Goal: Task Accomplishment & Management: Complete application form

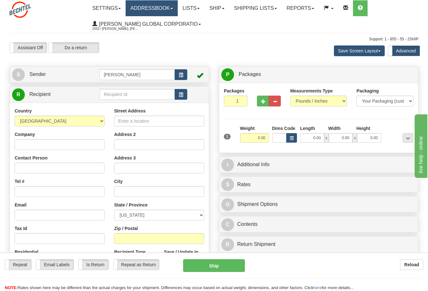
click at [152, 8] on link "Addressbook" at bounding box center [152, 8] width 52 height 16
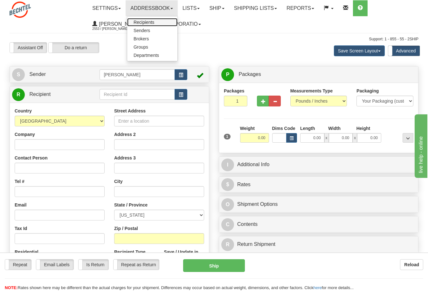
click at [148, 24] on span "Recipients" at bounding box center [144, 22] width 21 height 5
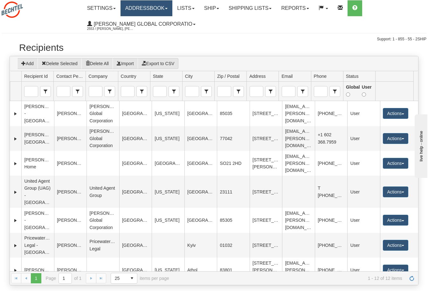
click at [157, 6] on link "Addressbook" at bounding box center [146, 8] width 52 height 16
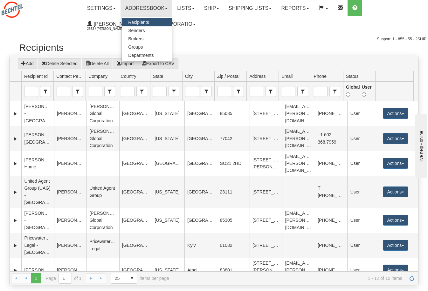
click at [147, 23] on span "Recipients" at bounding box center [138, 22] width 21 height 5
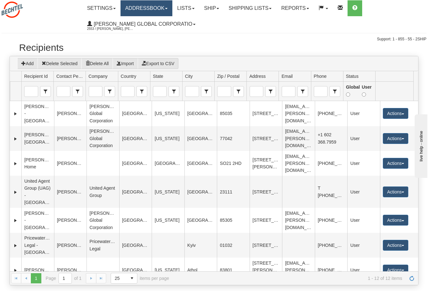
click at [143, 13] on link "Addressbook" at bounding box center [146, 8] width 52 height 16
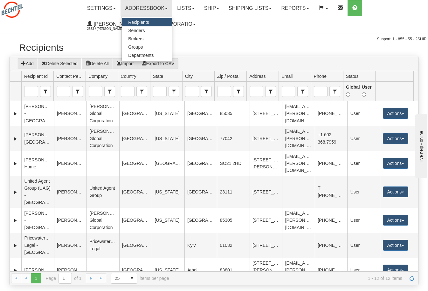
click at [205, 34] on div "Toggle navigation Settings Shipping Preferences Fields Preferences New" at bounding box center [214, 21] width 428 height 42
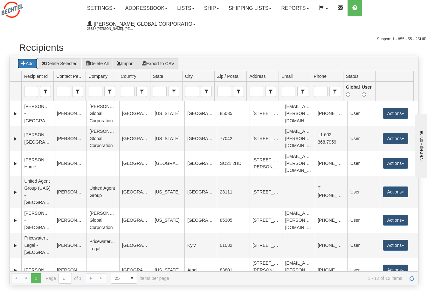
click at [31, 65] on button "Add" at bounding box center [27, 63] width 21 height 11
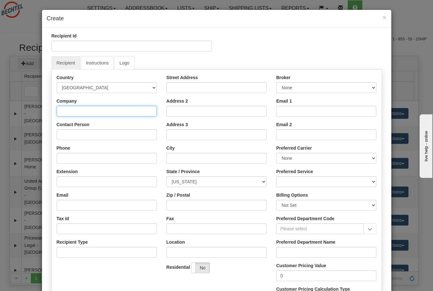
click at [127, 115] on input "Company" at bounding box center [107, 111] width 100 height 11
type input "Bechtel"
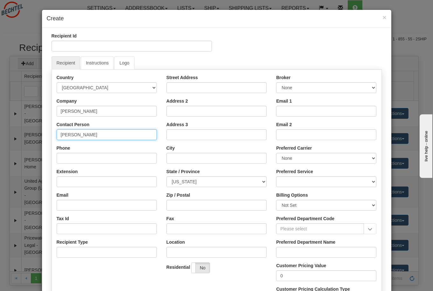
drag, startPoint x: 94, startPoint y: 133, endPoint x: 27, endPoint y: 133, distance: 67.1
click at [29, 133] on div "× Create Recipient Id Recipient Instructions Logo Country AFGHANISTAN ALAND ISL…" at bounding box center [216, 145] width 433 height 291
click at [80, 134] on input "Phillip Sc" at bounding box center [107, 134] width 100 height 11
type input "Phillip Shotts"
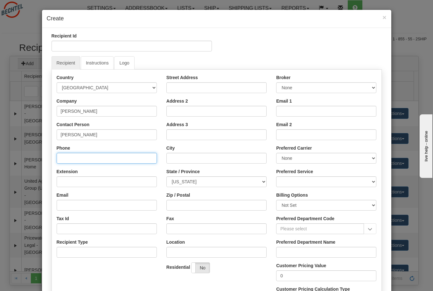
click at [85, 159] on input "Phone" at bounding box center [107, 158] width 100 height 11
click at [80, 161] on input "Phone" at bounding box center [107, 158] width 100 height 11
click at [80, 159] on input "713." at bounding box center [107, 158] width 100 height 11
type input "713.235.5527"
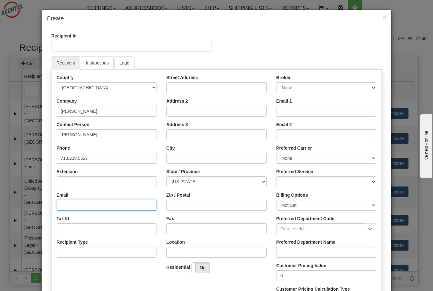
click at [71, 203] on input "Email" at bounding box center [107, 205] width 100 height 11
paste input "pashotts@Bechtel.com"
type input "pashotts@Bechtel.com"
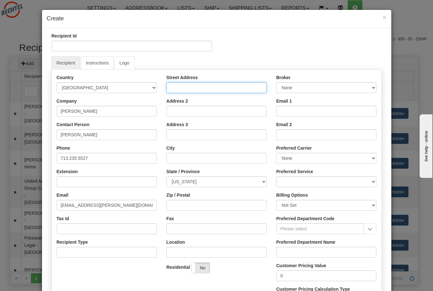
click at [202, 85] on input "Street Address" at bounding box center [216, 87] width 100 height 11
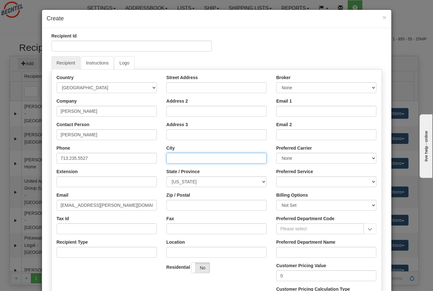
click at [185, 159] on input "City" at bounding box center [216, 158] width 100 height 11
type input "Houston"
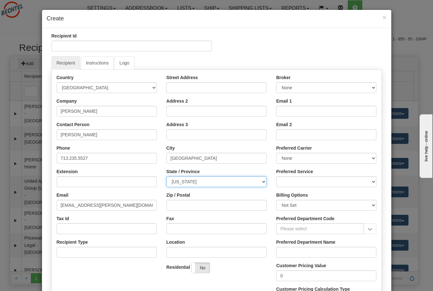
click at [261, 179] on select "ALABAMA ALASKA ARIZONA ARKANSAS Armed Forces America Armed Forces Europe Armed …" at bounding box center [216, 181] width 100 height 11
select select "TX"
click at [166, 176] on select "ALABAMA ALASKA ARIZONA ARKANSAS Armed Forces America Armed Forces Europe Armed …" at bounding box center [216, 181] width 100 height 11
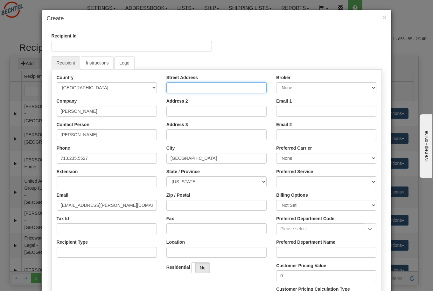
click at [179, 86] on input "Street Address" at bounding box center [216, 87] width 100 height 11
type input "2105 CityWest Blvd."
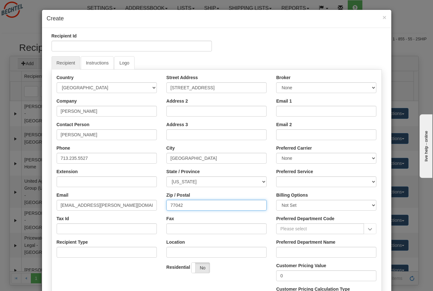
type input "77042"
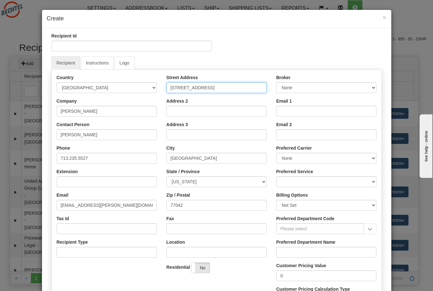
drag, startPoint x: 217, startPoint y: 86, endPoint x: 156, endPoint y: 88, distance: 60.7
click at [156, 88] on div "Country AFGHANISTAN ALAND ISLANDS ALBANIA ALGERIA AMERICAN SAMOA ANDORRA ANGOLA…" at bounding box center [216, 191] width 329 height 235
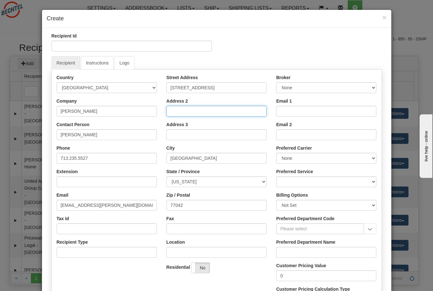
click at [175, 110] on input "Address 2" at bounding box center [216, 111] width 100 height 11
paste input "2105 CityWest Blvd."
type input "2105 CityWest Blvd."
click at [215, 115] on input "2105 CityWest Blvd." at bounding box center [216, 111] width 100 height 11
drag, startPoint x: 221, startPoint y: 111, endPoint x: 125, endPoint y: 112, distance: 95.7
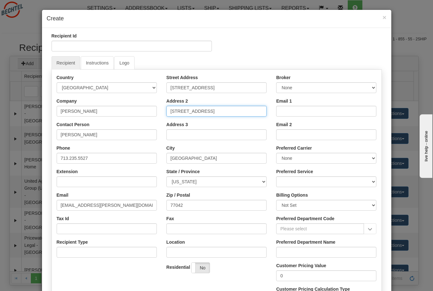
click at [125, 112] on div "Country AFGHANISTAN ALAND ISLANDS ALBANIA ALGERIA AMERICAN SAMOA ANDORRA ANGOLA…" at bounding box center [216, 191] width 329 height 235
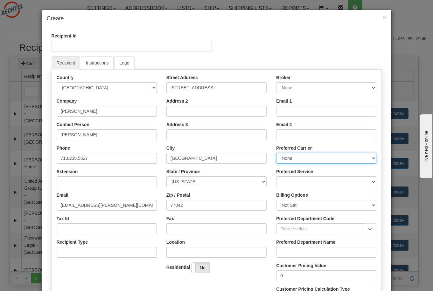
click at [318, 159] on select "None DHL FedEx Express® FedEx® LTL UPS USPS Maersk" at bounding box center [326, 158] width 100 height 11
click at [276, 153] on select "None DHL FedEx Express® FedEx® LTL UPS USPS Maersk" at bounding box center [326, 158] width 100 height 11
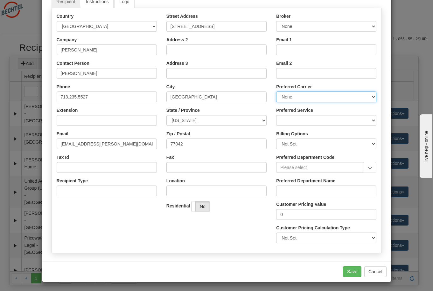
scroll to position [62, 0]
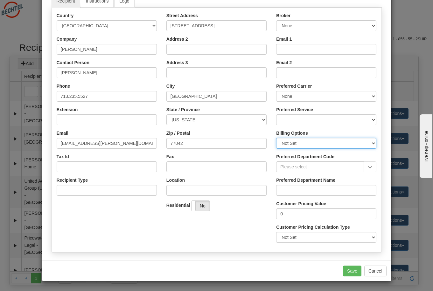
click at [317, 145] on select "Not Set Sender Recipient Third Party Collect" at bounding box center [326, 143] width 100 height 11
click at [276, 138] on select "Not Set Sender Recipient Third Party Collect" at bounding box center [326, 143] width 100 height 11
click at [305, 143] on select "Not Set Sender Recipient Third Party Collect" at bounding box center [326, 143] width 100 height 11
select select "0"
click at [276, 138] on select "Not Set Sender Recipient Third Party Collect" at bounding box center [326, 143] width 100 height 11
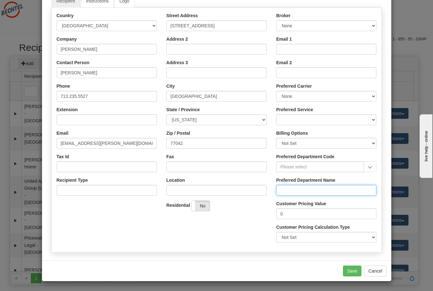
click at [325, 190] on input "Preferred Department Name" at bounding box center [326, 190] width 100 height 11
type input "T"
type input "IP"
click at [345, 172] on div "Broker None Email 1 Email 2 Preferred Carrier None DHL FedEx Express® FedEx® LT…" at bounding box center [326, 129] width 110 height 235
click at [328, 167] on input "Preferred Department Code" at bounding box center [320, 166] width 88 height 11
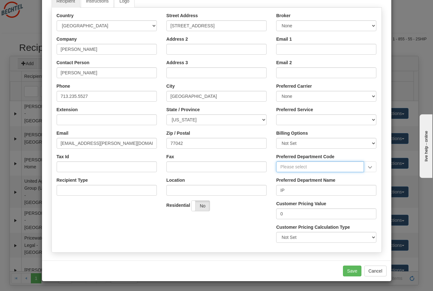
click at [329, 169] on input "Preferred Department Code" at bounding box center [320, 166] width 88 height 11
click at [348, 267] on button "Save" at bounding box center [352, 271] width 18 height 11
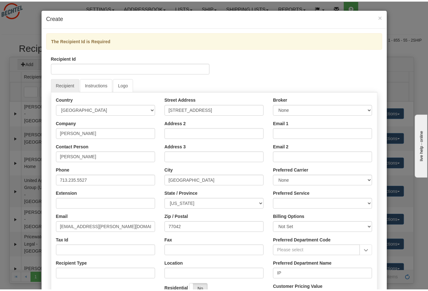
scroll to position [0, 0]
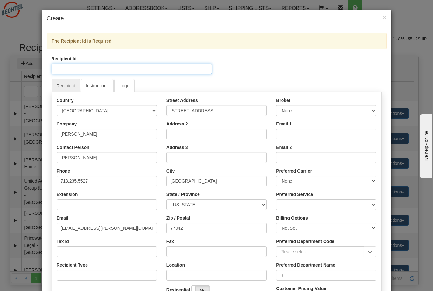
click at [73, 69] on input "Recipient Id" at bounding box center [131, 69] width 160 height 11
drag, startPoint x: 95, startPoint y: 65, endPoint x: 31, endPoint y: 75, distance: 65.2
click at [31, 75] on div "× Create The Recipient Id is Required Recipient Id Philip Shotts Recipient Inst…" at bounding box center [216, 145] width 433 height 291
type input "Phillip Shotts"
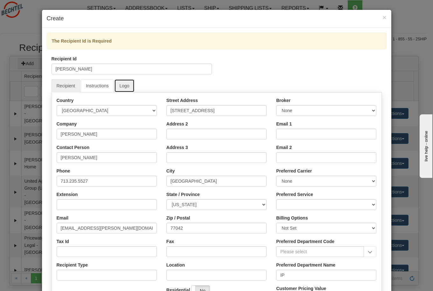
click at [120, 86] on link "Logo" at bounding box center [124, 85] width 20 height 13
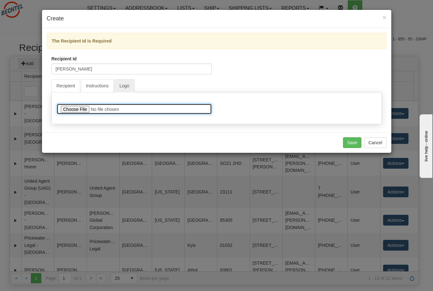
click at [82, 110] on input "file" at bounding box center [134, 109] width 155 height 11
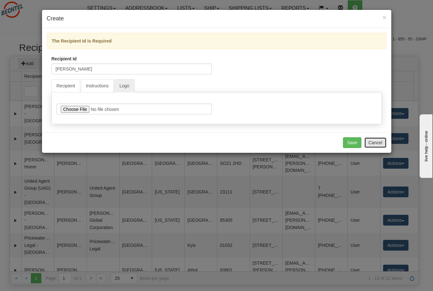
click at [380, 144] on button "Cancel" at bounding box center [375, 142] width 22 height 11
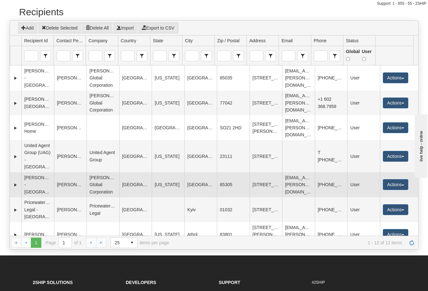
scroll to position [32, 0]
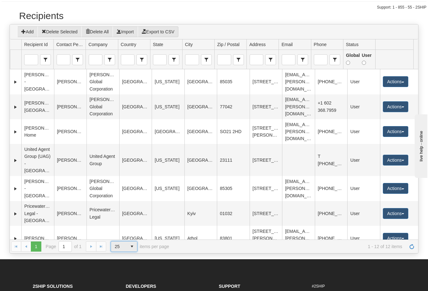
click at [131, 244] on span "select" at bounding box center [132, 247] width 10 height 10
click at [125, 264] on li "25" at bounding box center [124, 265] width 27 height 9
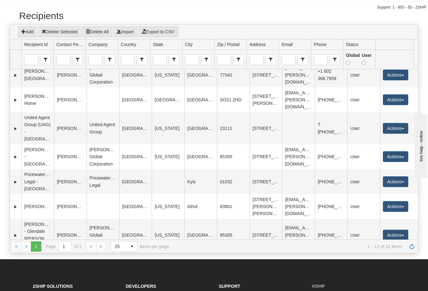
click at [88, 249] on div "1 1 Page 1 of 1 25 10 25 50 100 items per page 1 - 12 of 12 items" at bounding box center [214, 247] width 408 height 14
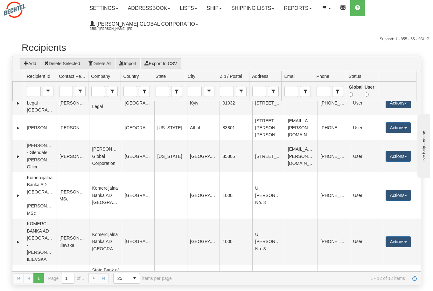
scroll to position [159, 0]
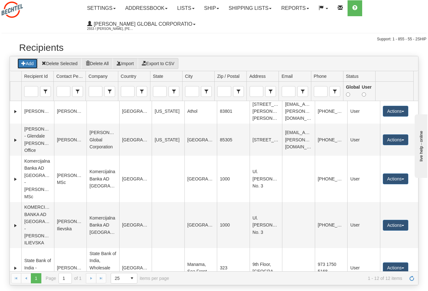
click at [29, 64] on button "Add" at bounding box center [27, 63] width 21 height 11
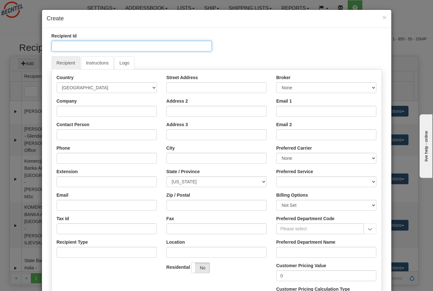
click at [79, 49] on input "Recipient Id" at bounding box center [131, 46] width 160 height 11
type input "Phillip Shotts, Bechtel - Houston"
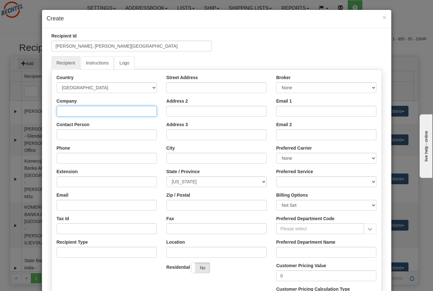
click at [61, 113] on input "Company" at bounding box center [107, 111] width 100 height 11
type input "BEchtel"
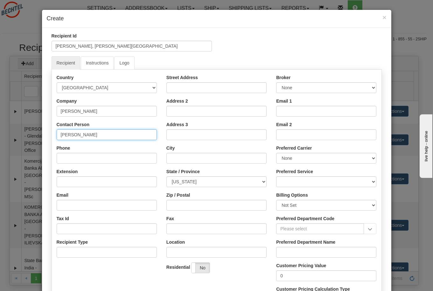
type input "Phillip Shotts"
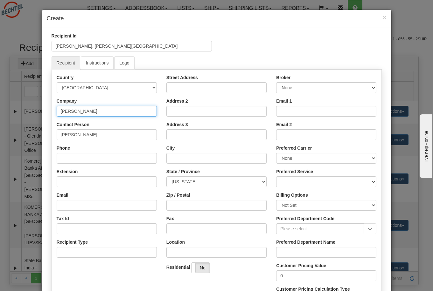
click at [61, 111] on input "BEchtel" at bounding box center [107, 111] width 100 height 11
type input "Bechtel"
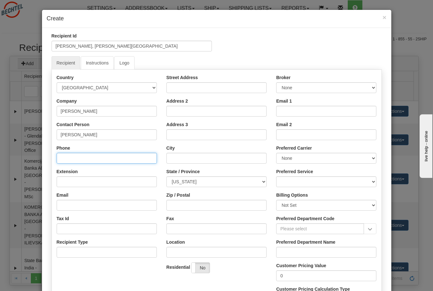
click at [84, 159] on input "Phone" at bounding box center [107, 158] width 100 height 11
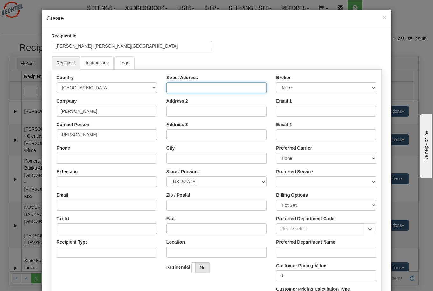
click at [203, 87] on input "Street Address" at bounding box center [216, 87] width 100 height 11
paste input "2105 CityWest Blvd."
type input "2105 CityWest Blvd."
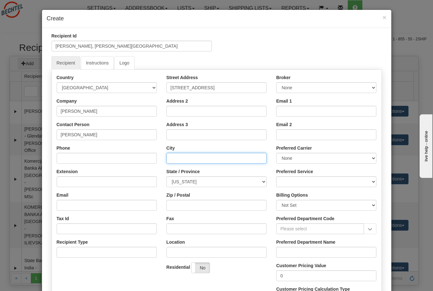
click at [174, 157] on input "City" at bounding box center [216, 158] width 100 height 11
type input "Houston"
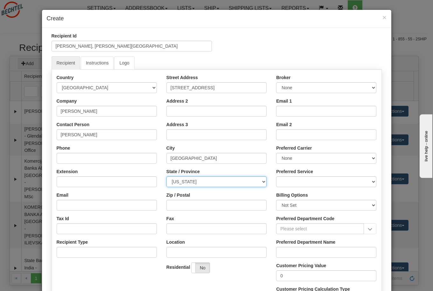
click at [262, 181] on select "ALABAMA ALASKA ARIZONA ARKANSAS Armed Forces America Armed Forces Europe Armed …" at bounding box center [216, 181] width 100 height 11
select select "TX"
click at [166, 176] on select "ALABAMA ALASKA ARIZONA ARKANSAS Armed Forces America Armed Forces Europe Armed …" at bounding box center [216, 181] width 100 height 11
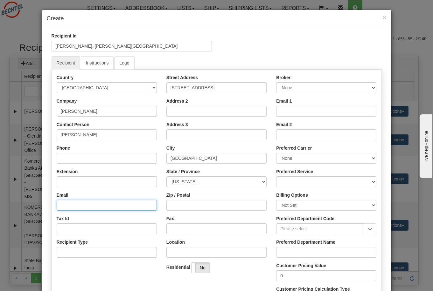
click at [120, 206] on input "Email" at bounding box center [107, 205] width 100 height 11
paste input "pashotts@Bechtel.com"
type input "pashotts@Bechtel.com"
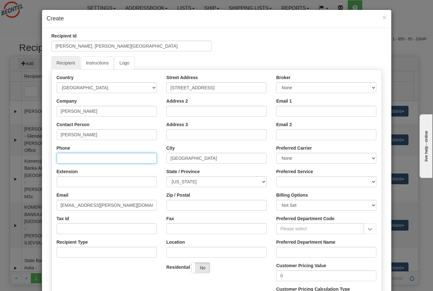
click at [64, 158] on input "Phone" at bounding box center [107, 158] width 100 height 11
paste input "+17132355527"
click at [67, 160] on input "+17132355527" at bounding box center [107, 158] width 100 height 11
type input "+1 713 235 5527"
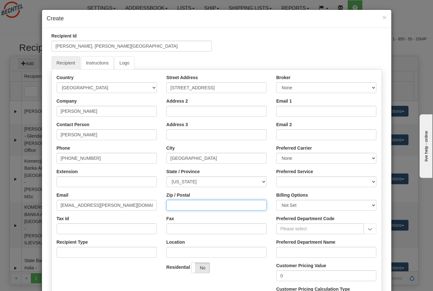
click at [190, 208] on input "Zip / Postal" at bounding box center [216, 205] width 100 height 11
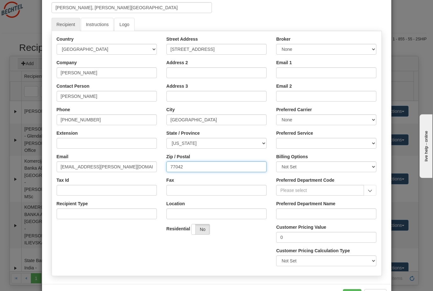
scroll to position [62, 0]
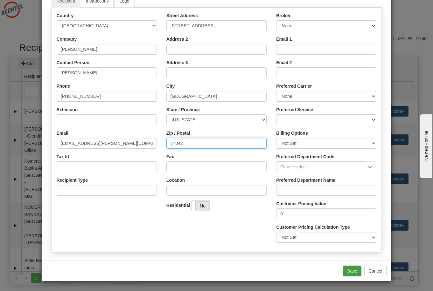
type input "77042"
click at [349, 270] on button "Save" at bounding box center [352, 271] width 18 height 11
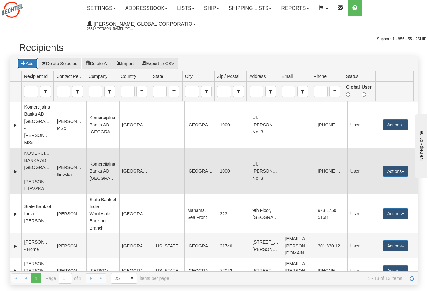
scroll to position [232, 0]
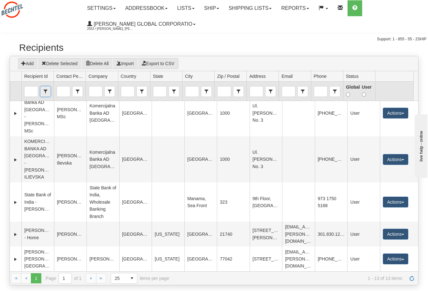
click at [45, 94] on span "select" at bounding box center [45, 91] width 10 height 10
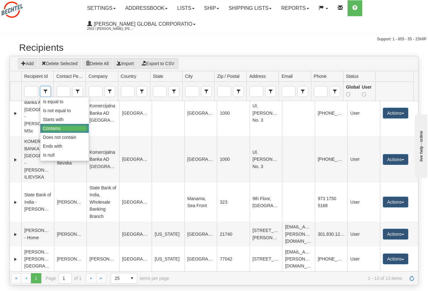
click at [47, 78] on span "Recipient Id" at bounding box center [36, 76] width 24 height 6
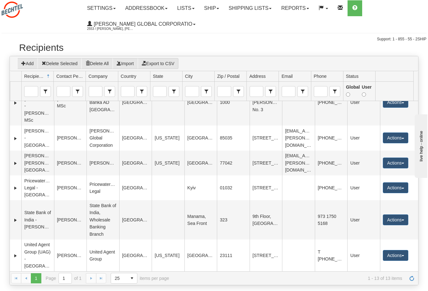
click at [46, 72] on span "Recipient Id" at bounding box center [38, 76] width 32 height 10
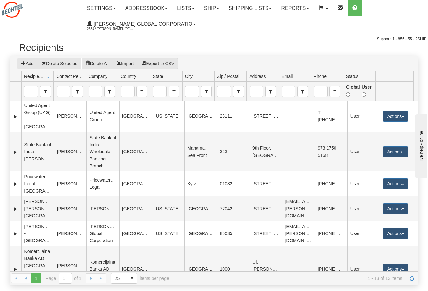
scroll to position [0, 0]
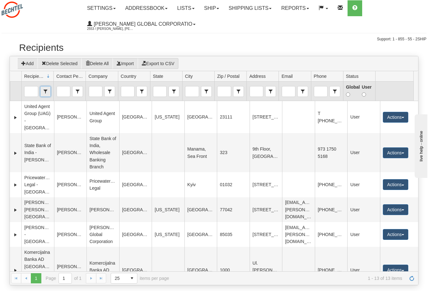
click at [45, 90] on span "select" at bounding box center [45, 91] width 10 height 10
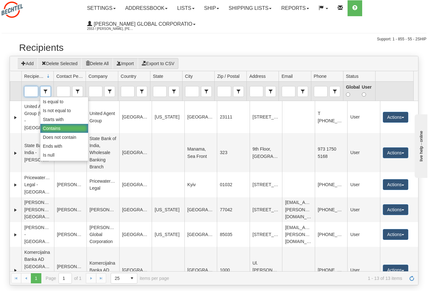
click at [36, 91] on input "Recipient Id" at bounding box center [30, 91] width 13 height 10
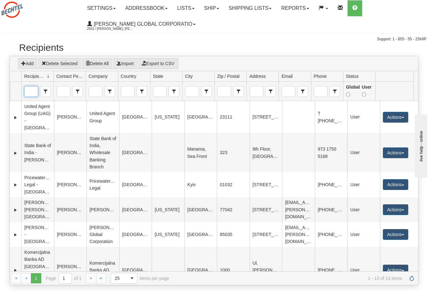
click at [47, 77] on span at bounding box center [48, 76] width 5 height 5
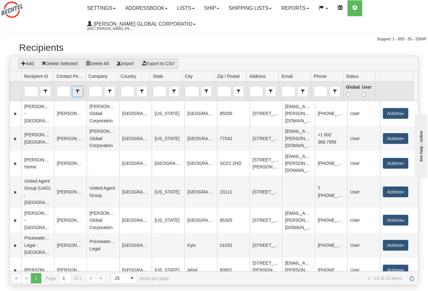
click at [75, 93] on span "select" at bounding box center [77, 91] width 10 height 10
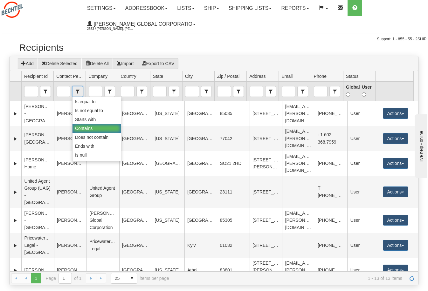
click at [78, 91] on span "select" at bounding box center [77, 91] width 10 height 10
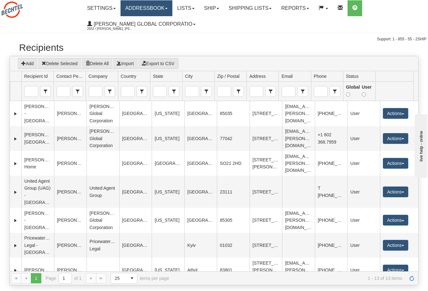
click at [132, 6] on link "Addressbook" at bounding box center [146, 8] width 52 height 16
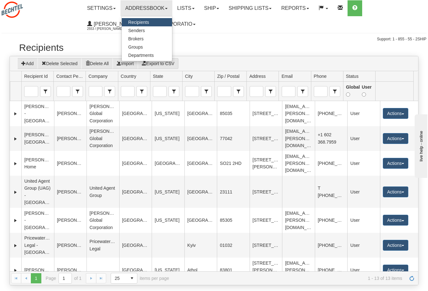
click at [143, 20] on span "Recipients" at bounding box center [138, 22] width 21 height 5
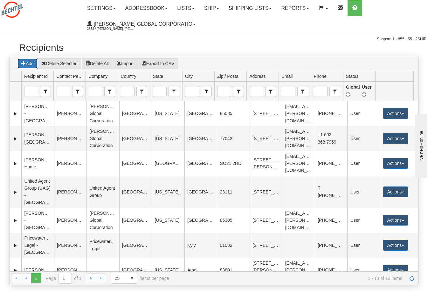
click at [27, 62] on button "Add" at bounding box center [27, 63] width 21 height 11
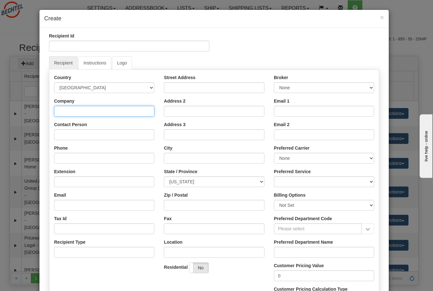
click at [72, 111] on input "Company" at bounding box center [104, 111] width 100 height 11
drag, startPoint x: 75, startPoint y: 109, endPoint x: 15, endPoint y: 107, distance: 60.1
click at [15, 108] on div "× Create Recipient Id Recipient Instructions Logo Country AFGHANISTAN ALAND ISL…" at bounding box center [216, 145] width 433 height 291
drag, startPoint x: 134, startPoint y: 109, endPoint x: 10, endPoint y: 113, distance: 124.3
click at [10, 113] on div "× Create Recipient Id Recipient Instructions Logo Country AFGHANISTAN ALAND ISL…" at bounding box center [216, 145] width 433 height 291
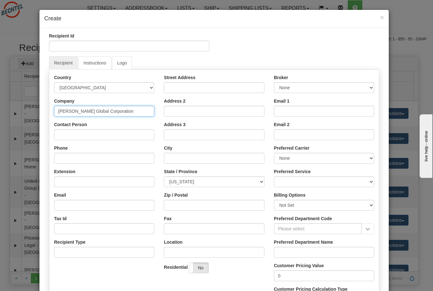
type input "Bechtel Global Corporation"
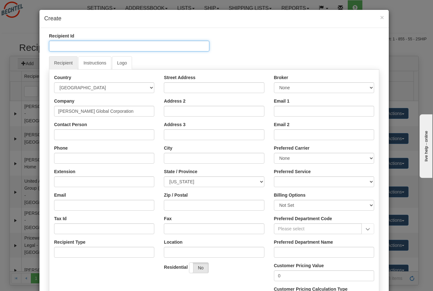
click at [76, 44] on input "Recipient Id" at bounding box center [129, 46] width 160 height 11
paste input "Bechtel Global Corporation"
type input "Bechtel Global Corporation - Houston Office"
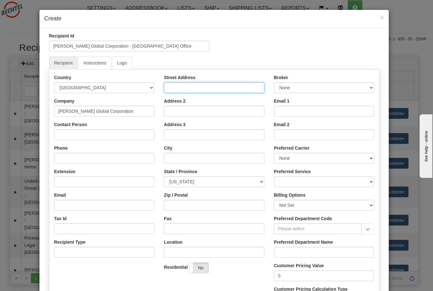
click at [194, 88] on input "Street Address" at bounding box center [214, 87] width 100 height 11
click at [179, 88] on input "Street Address" at bounding box center [214, 87] width 100 height 11
paste input "2105 CityWest Blvd,"
type input "2105 CityWest Blvd,"
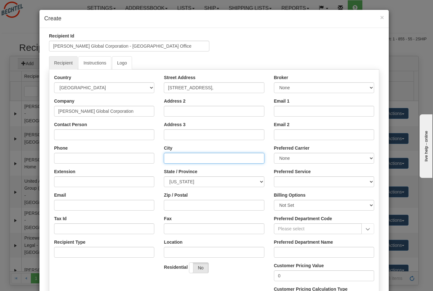
click at [175, 156] on input "City" at bounding box center [214, 158] width 100 height 11
type input "Houston"
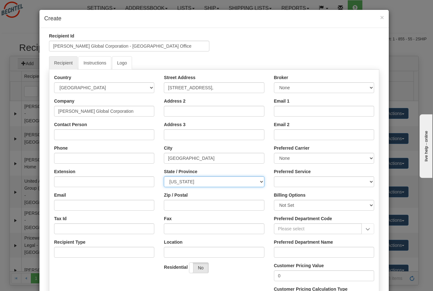
click at [258, 181] on select "ALABAMA ALASKA ARIZONA ARKANSAS Armed Forces America Armed Forces Europe Armed …" at bounding box center [214, 181] width 100 height 11
select select "TX"
click at [164, 176] on select "ALABAMA ALASKA ARIZONA ARKANSAS Armed Forces America Armed Forces Europe Armed …" at bounding box center [214, 181] width 100 height 11
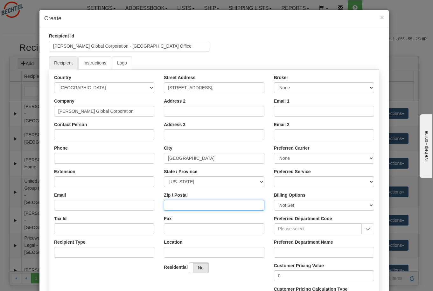
click at [180, 206] on input "Zip / Postal" at bounding box center [214, 205] width 100 height 11
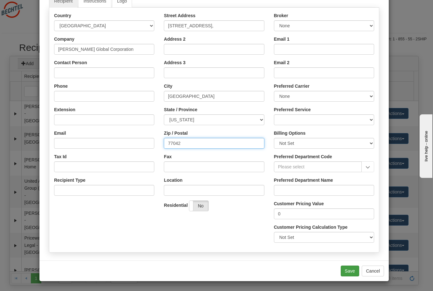
type input "77042"
click at [347, 273] on button "Save" at bounding box center [349, 271] width 18 height 11
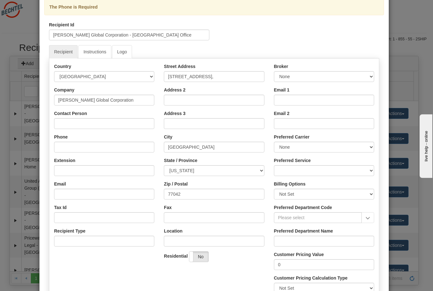
scroll to position [21, 0]
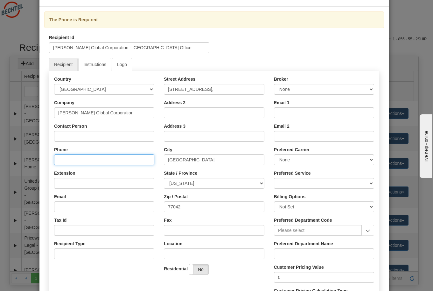
click at [79, 161] on input "Phone" at bounding box center [104, 159] width 100 height 11
paste input "(713) 235-2000"
drag, startPoint x: 131, startPoint y: 161, endPoint x: 0, endPoint y: 160, distance: 131.0
click at [0, 160] on html "Training Course Close Upgrade Account Cancel Toggle navigation Fields Preferenc…" at bounding box center [216, 145] width 433 height 291
click at [54, 161] on input "(713) 235-2000 Main Phone" at bounding box center [104, 159] width 100 height 11
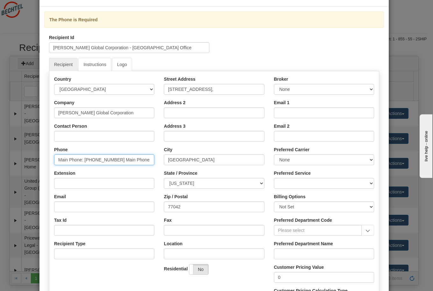
drag, startPoint x: 116, startPoint y: 161, endPoint x: 166, endPoint y: 157, distance: 49.4
click at [165, 157] on div "Country AFGHANISTAN ALAND ISLANDS ALBANIA ALGERIA AMERICAN SAMOA ANDORRA ANGOLA…" at bounding box center [213, 193] width 329 height 235
type input "Main Phone: (713) 235-2000"
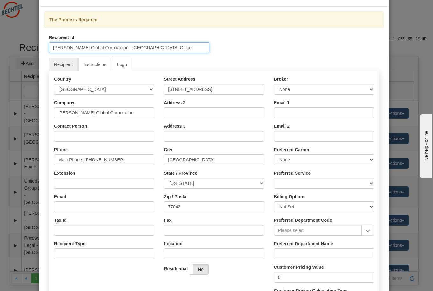
click at [194, 49] on input "Bechtel Global Corporation - Houston Office" at bounding box center [129, 47] width 160 height 11
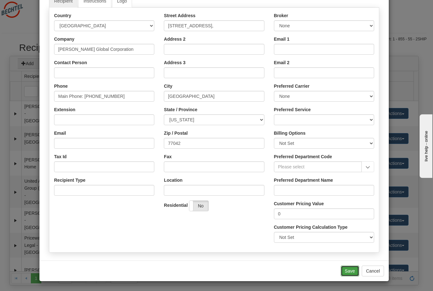
click at [348, 273] on button "Save" at bounding box center [349, 271] width 18 height 11
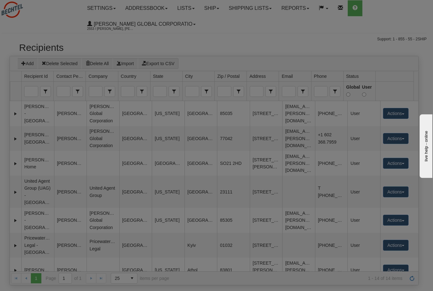
scroll to position [0, 0]
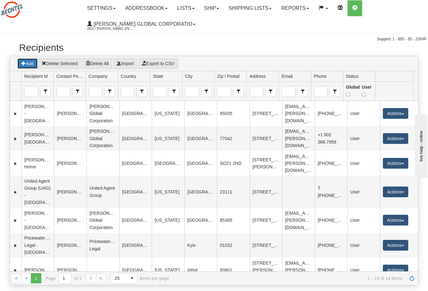
click at [27, 63] on button "Add" at bounding box center [27, 63] width 21 height 11
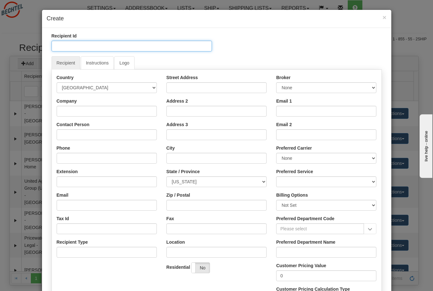
click at [71, 48] on input "Recipient Id" at bounding box center [131, 46] width 160 height 11
type input "Bechtel Global Corporation - Glendale Office"
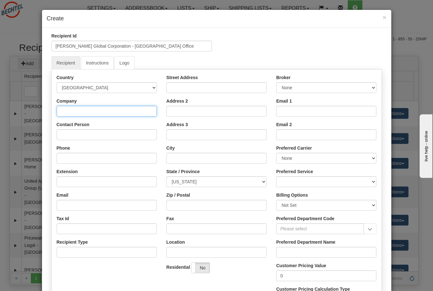
click at [60, 112] on input "Company" at bounding box center [107, 111] width 100 height 11
type input "Bechtel Global Corporation"
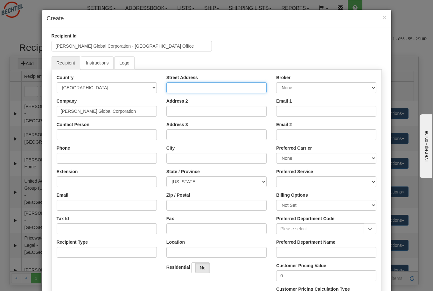
click at [202, 90] on input "Street Address" at bounding box center [216, 87] width 100 height 11
paste input "5323 N 99th Ave"
type input "5323 N 99th Avenue"
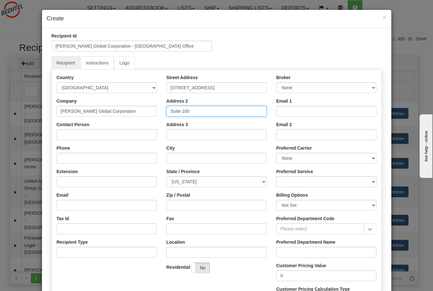
type input "Suite 100"
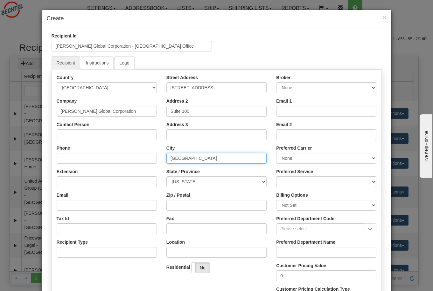
type input "Glendale"
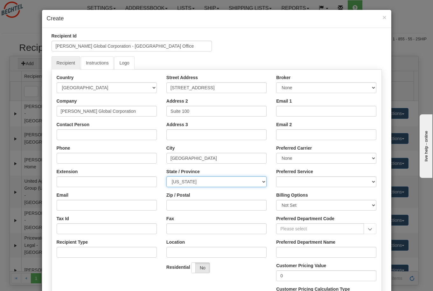
select select "AZ"
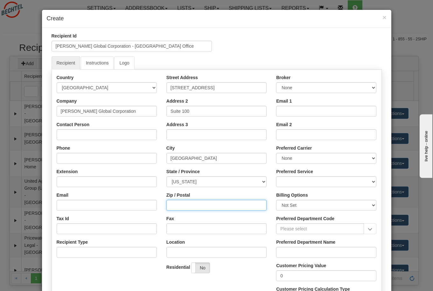
click at [197, 210] on input "Zip / Postal" at bounding box center [216, 205] width 100 height 11
type input "85305"
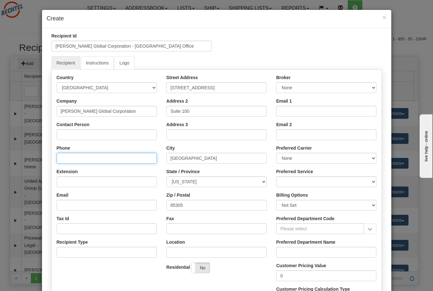
click at [76, 160] on input "Phone" at bounding box center [107, 158] width 100 height 11
click at [81, 159] on input "+1 602" at bounding box center [107, 158] width 100 height 11
paste input "368-2301"
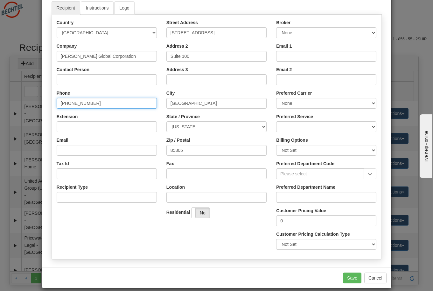
scroll to position [62, 0]
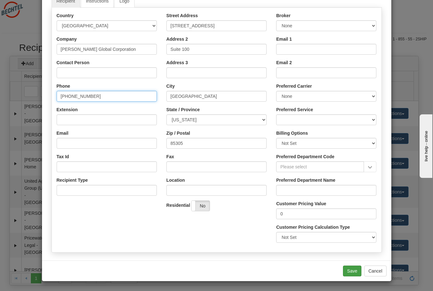
type input "+1 602 368-2301"
click at [352, 272] on button "Save" at bounding box center [352, 271] width 18 height 11
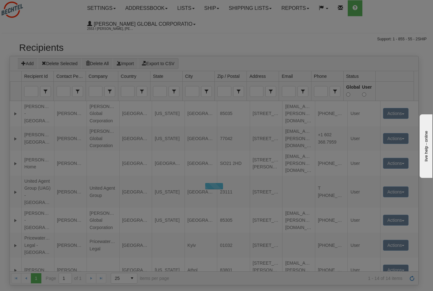
scroll to position [0, 0]
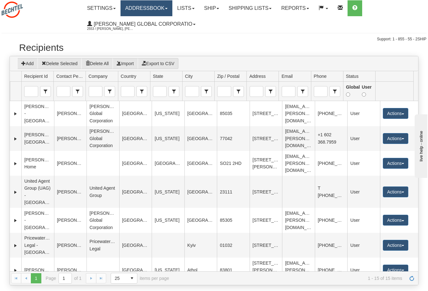
click at [145, 8] on link "Addressbook" at bounding box center [146, 8] width 52 height 16
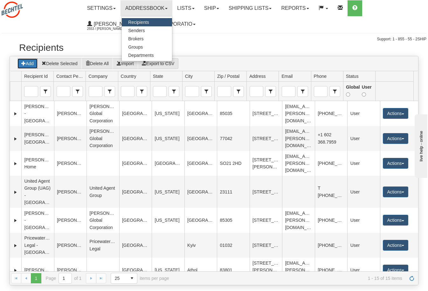
click at [25, 66] on button "Add" at bounding box center [27, 63] width 21 height 11
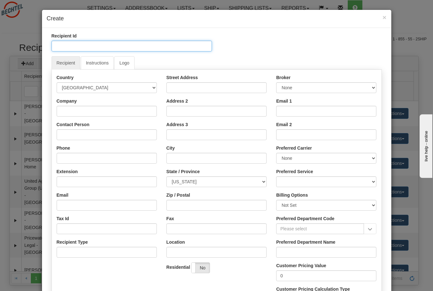
click at [91, 51] on input "Recipient Id" at bounding box center [131, 46] width 160 height 11
type input "Bechtel - Knoxville, TN Office"
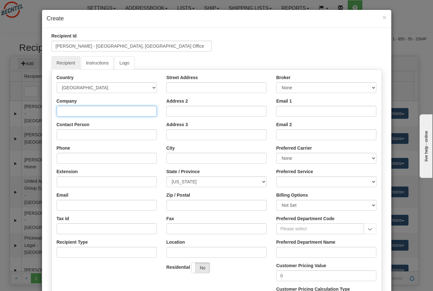
click at [75, 112] on input "Company" at bounding box center [107, 111] width 100 height 11
type input "Bechtel"
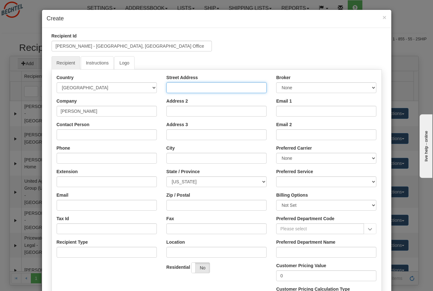
drag, startPoint x: 171, startPoint y: 85, endPoint x: 173, endPoint y: 91, distance: 6.4
click at [171, 85] on input "Street Address" at bounding box center [216, 87] width 100 height 11
paste input "410 N Cedar Bluff Rd."
type input "410 N Cedar Bluff Rd."
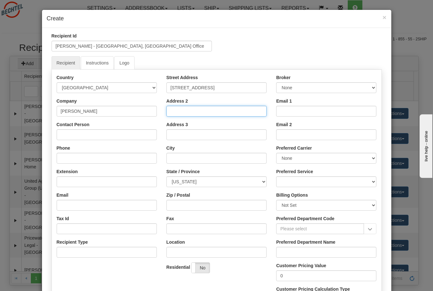
click at [177, 108] on input "Address 2" at bounding box center [216, 111] width 100 height 11
type input "Suite 101"
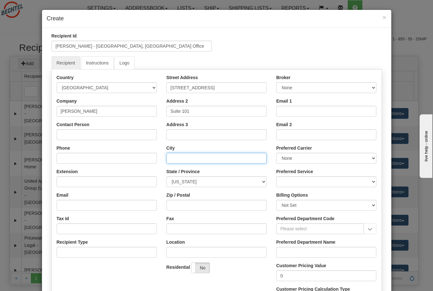
click at [176, 162] on input "City" at bounding box center [216, 158] width 100 height 11
type input "Knoxville"
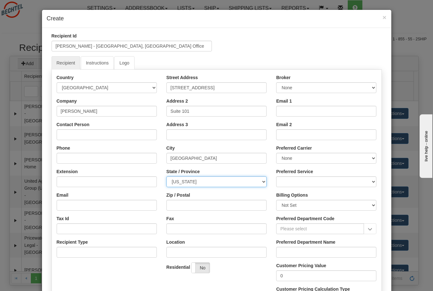
click at [210, 184] on select "ALABAMA ALASKA ARIZONA ARKANSAS Armed Forces America Armed Forces Europe Armed …" at bounding box center [216, 181] width 100 height 11
select select "TN"
click at [166, 176] on select "ALABAMA ALASKA ARIZONA ARKANSAS Armed Forces America Armed Forces Europe Armed …" at bounding box center [216, 181] width 100 height 11
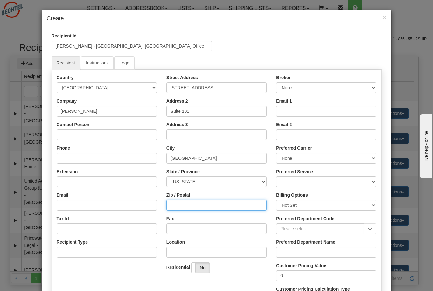
click at [175, 202] on input "Zip / Postal" at bounding box center [216, 205] width 100 height 11
type input "37923"
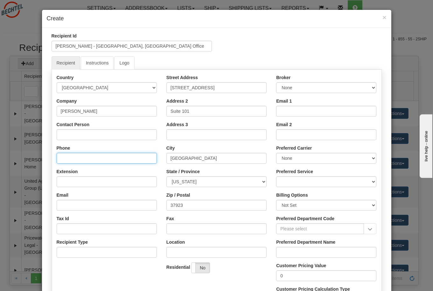
click at [61, 160] on input "Phone" at bounding box center [107, 158] width 100 height 11
paste input "(865) 220-3000"
type input "Main Phone:+ 1 (865) 220-3000"
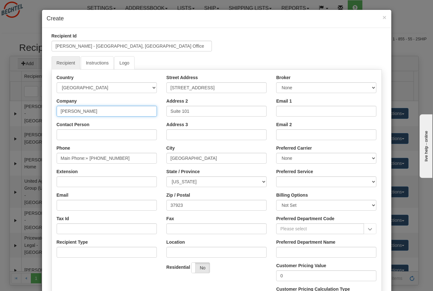
click at [84, 116] on input "Bechtel" at bounding box center [107, 111] width 100 height 11
type input "Bechtel Global Corporation"
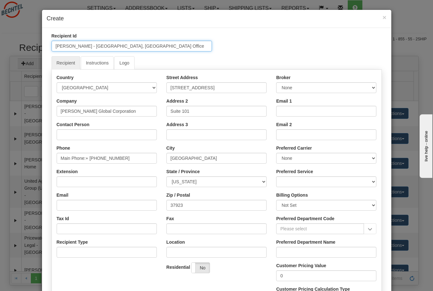
drag, startPoint x: 68, startPoint y: 46, endPoint x: 58, endPoint y: 59, distance: 16.6
click at [68, 46] on input "Bechtel - Knoxville, TN Office" at bounding box center [131, 46] width 160 height 11
type input "Bechtel - Knoxville, TN Office"
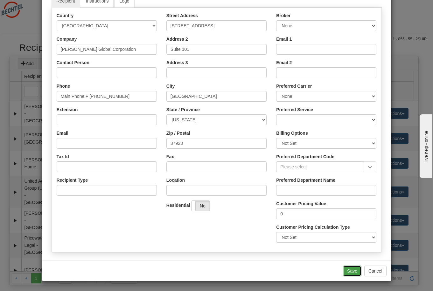
click at [348, 271] on button "Save" at bounding box center [352, 271] width 18 height 11
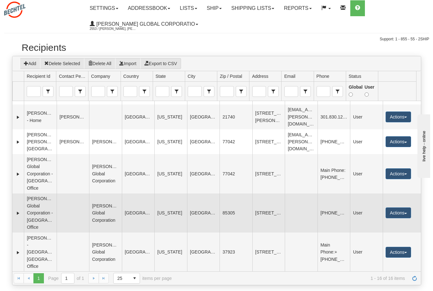
scroll to position [342, 0]
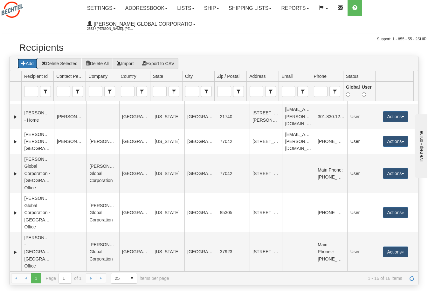
click at [25, 63] on icon "grid toolbar" at bounding box center [23, 63] width 4 height 4
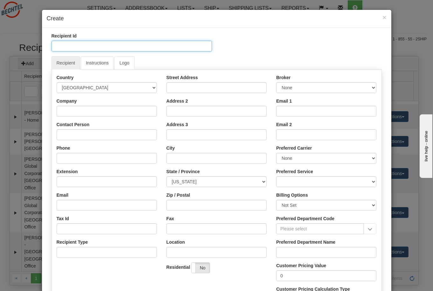
click at [60, 44] on input "Recipient Id" at bounding box center [131, 46] width 160 height 11
type input "Bechtel - New York officer"
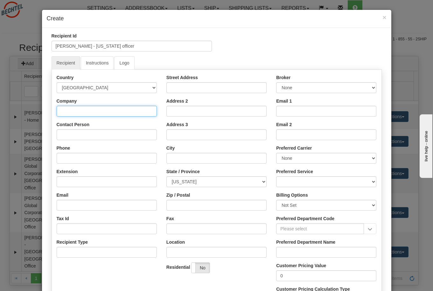
click at [65, 111] on input "Company" at bounding box center [107, 111] width 100 height 11
type input "Bechtel"
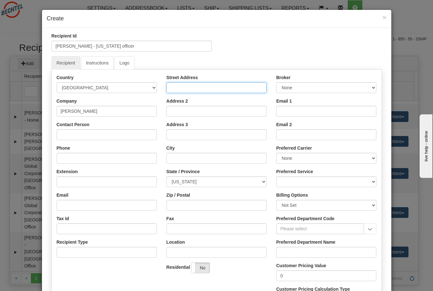
click at [190, 88] on input "Street Address" at bounding box center [216, 87] width 100 height 11
paste input "140 Broadway"
type input "140 Broadway"
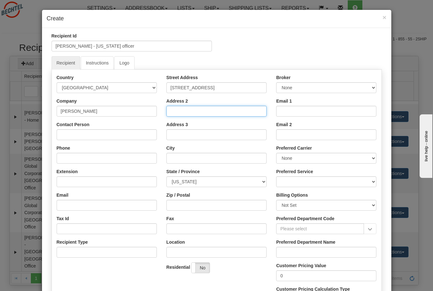
click at [191, 112] on input "Address 2" at bounding box center [216, 111] width 100 height 11
type input "Suite 2420"
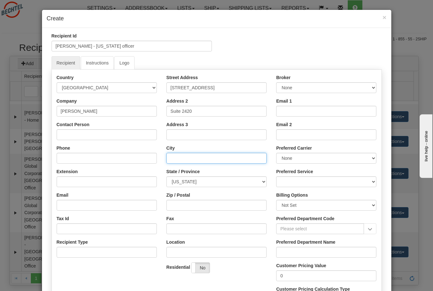
click at [178, 162] on input "City" at bounding box center [216, 158] width 100 height 11
type input "New York"
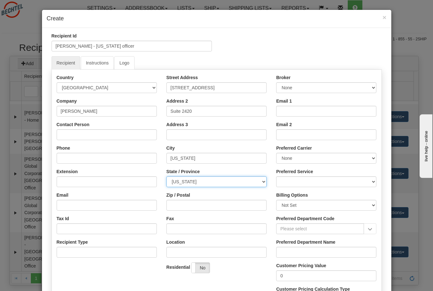
click at [187, 181] on select "ALABAMA ALASKA ARIZONA ARKANSAS Armed Forces America Armed Forces Europe Armed …" at bounding box center [216, 181] width 100 height 11
select select "NY"
click at [166, 176] on select "ALABAMA ALASKA ARIZONA ARKANSAS Armed Forces America Armed Forces Europe Armed …" at bounding box center [216, 181] width 100 height 11
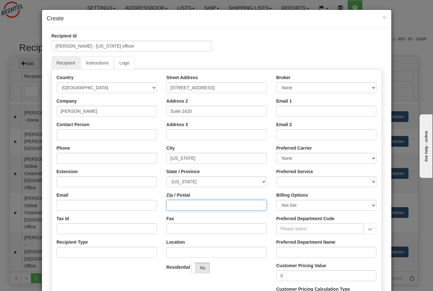
click at [189, 207] on input "Zip / Postal" at bounding box center [216, 205] width 100 height 11
type input "10005"
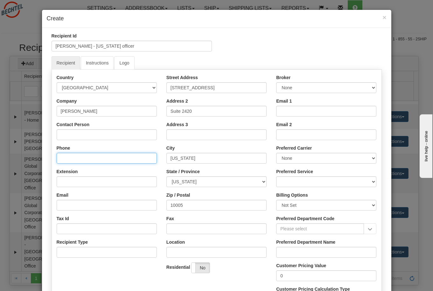
click at [74, 161] on input "Phone" at bounding box center [107, 158] width 100 height 11
paste input "1 2197121316"
type input "1 2197121316 (Kim Crotty's #)"
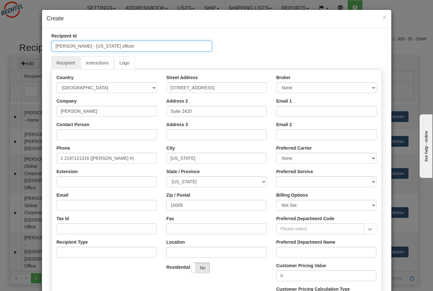
click at [117, 44] on input "Bechtel - New York officer" at bounding box center [131, 46] width 160 height 11
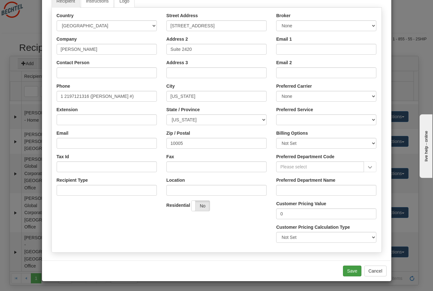
type input "Bechtel - New York office"
click at [350, 273] on button "Save" at bounding box center [352, 271] width 18 height 11
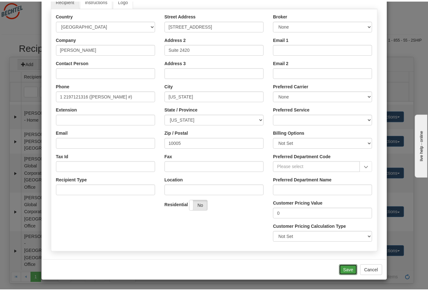
scroll to position [0, 0]
